Goal: Task Accomplishment & Management: Complete application form

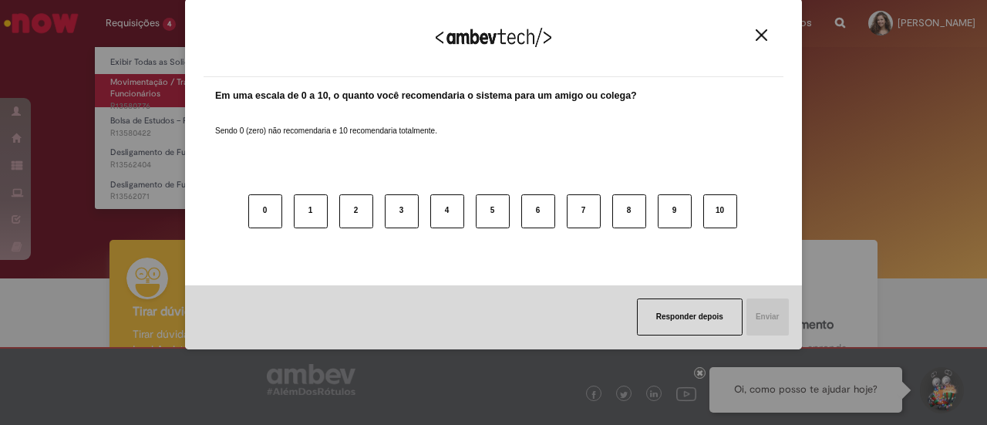
click at [183, 98] on body "Pular para o conteúdo da página Requisições 4 Exibir Todas as Solicitações Movi…" at bounding box center [493, 212] width 987 height 425
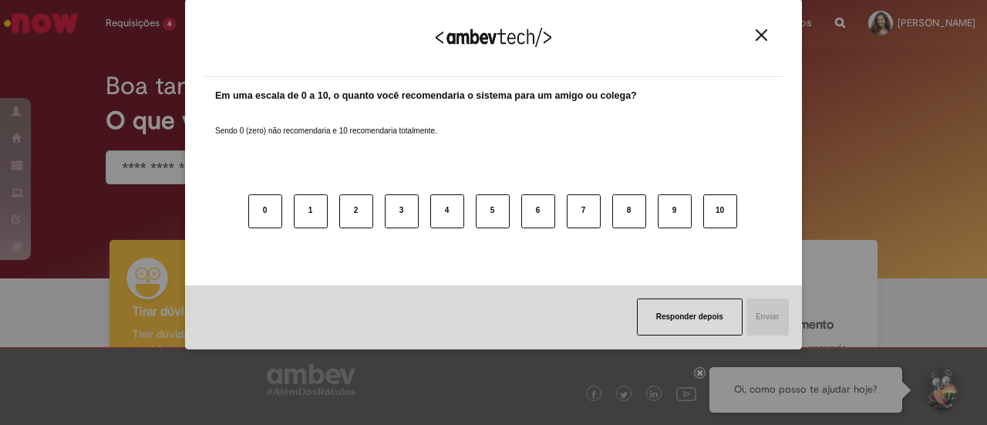
click at [763, 36] on img "Close" at bounding box center [762, 35] width 12 height 12
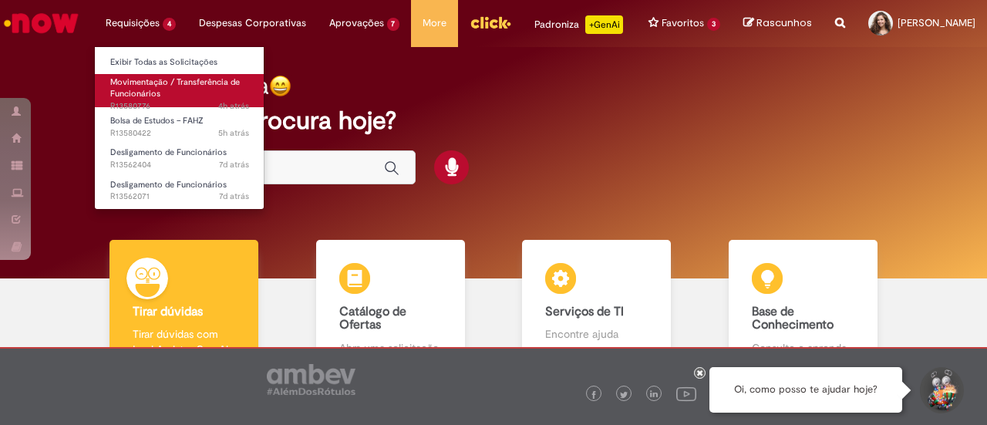
click at [169, 82] on span "Movimentação / Transferência de Funcionários" at bounding box center [175, 88] width 130 height 24
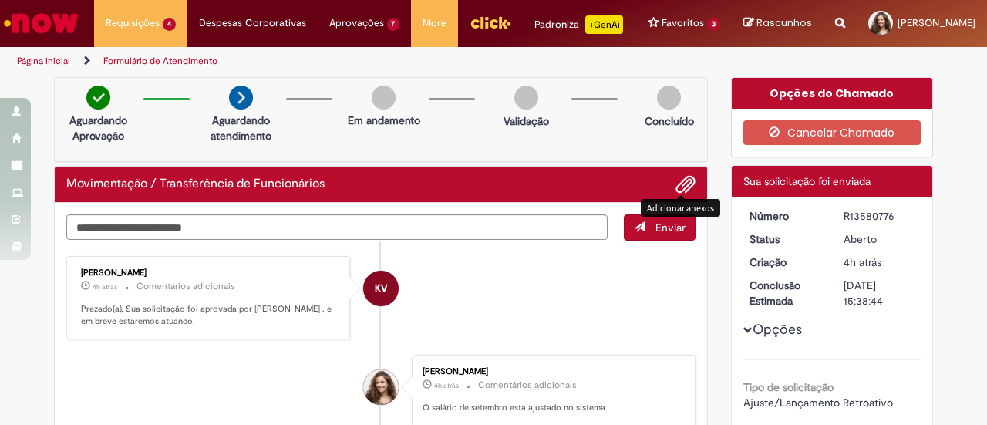
click at [677, 184] on span "Adicionar anexos" at bounding box center [685, 185] width 19 height 19
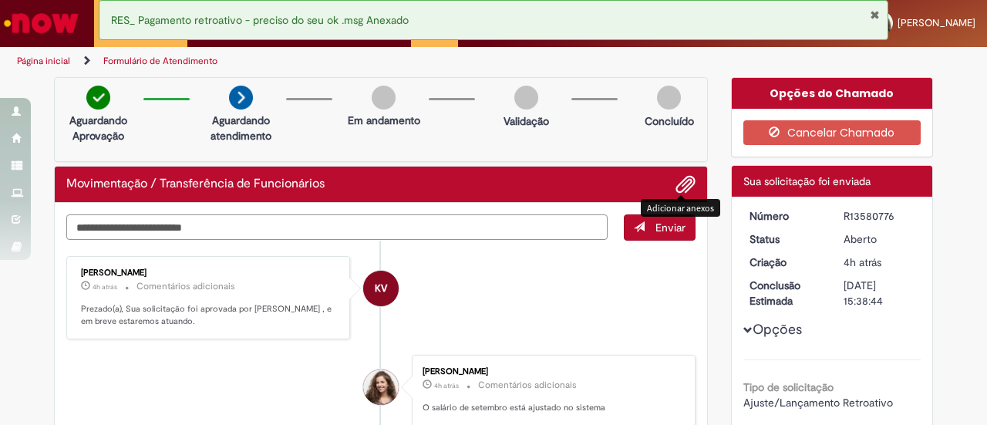
click at [470, 223] on textarea "Digite sua mensagem aqui..." at bounding box center [336, 226] width 541 height 25
type textarea "*"
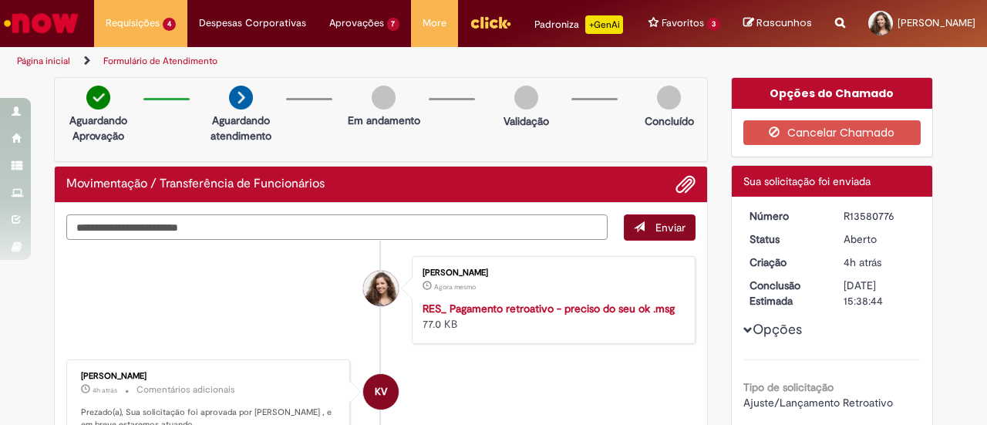
type textarea "**********"
click at [684, 218] on button "Enviar" at bounding box center [660, 227] width 72 height 26
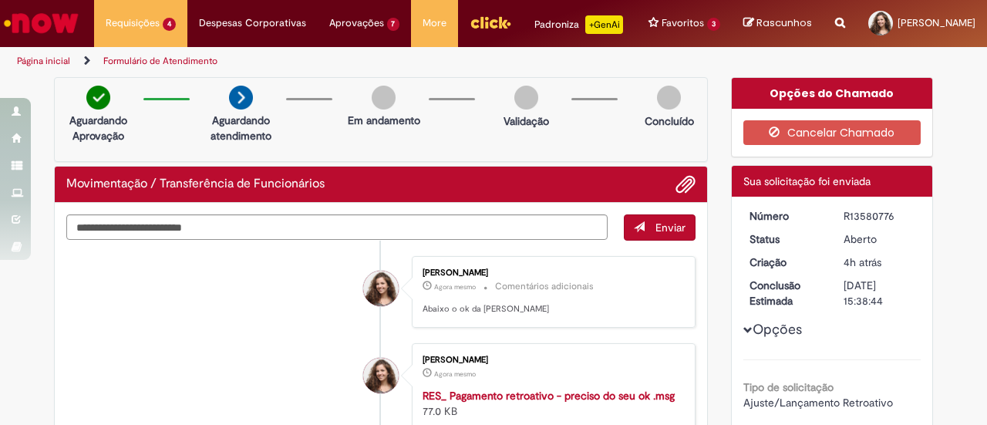
click at [66, 58] on link "Página inicial" at bounding box center [43, 61] width 53 height 12
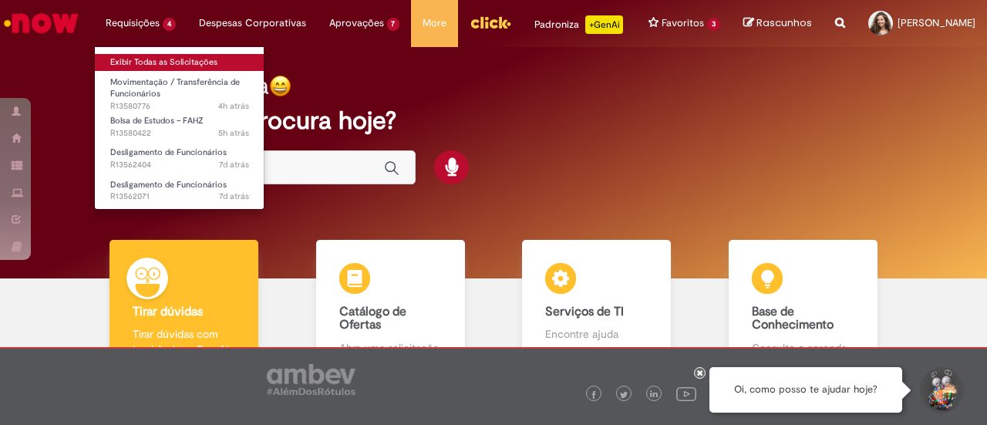
click at [152, 54] on link "Exibir Todas as Solicitações" at bounding box center [180, 62] width 170 height 17
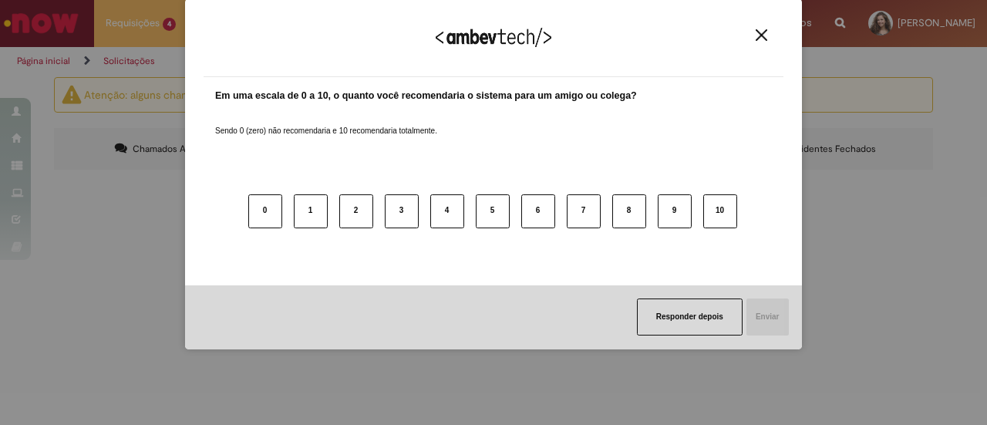
click at [754, 32] on button "Close" at bounding box center [761, 35] width 21 height 13
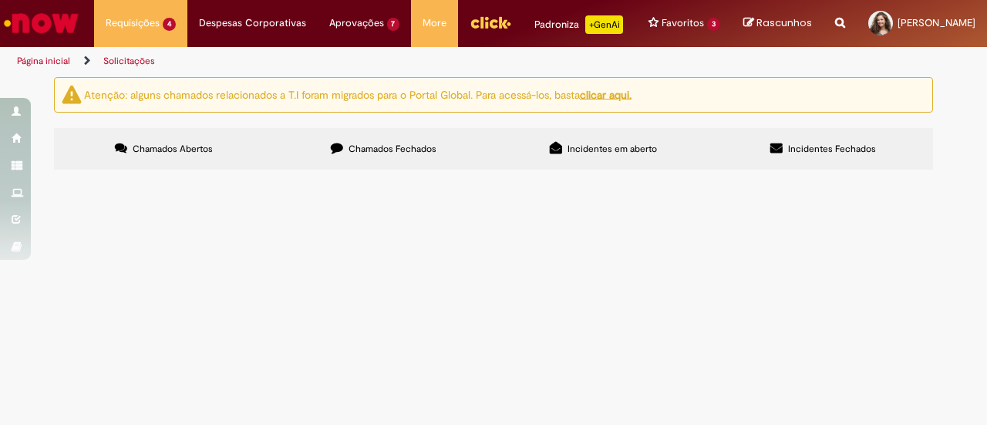
scroll to position [126, 0]
